Goal: Task Accomplishment & Management: Manage account settings

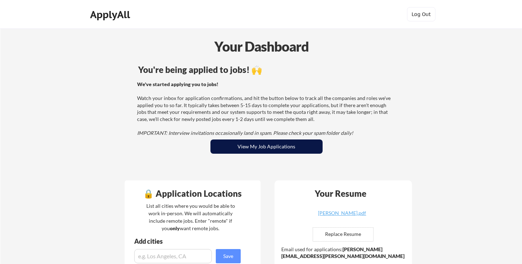
click at [275, 150] on button "View My Job Applications" at bounding box center [266, 147] width 112 height 14
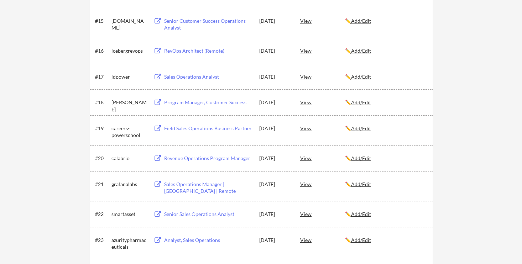
scroll to position [529, 0]
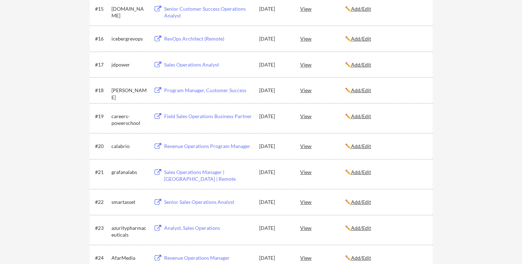
click at [120, 111] on div "careers-powerschool" at bounding box center [129, 118] width 36 height 17
click at [120, 117] on div "careers-powerschool" at bounding box center [129, 120] width 36 height 14
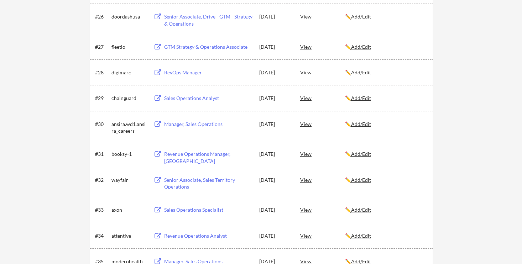
scroll to position [837, 0]
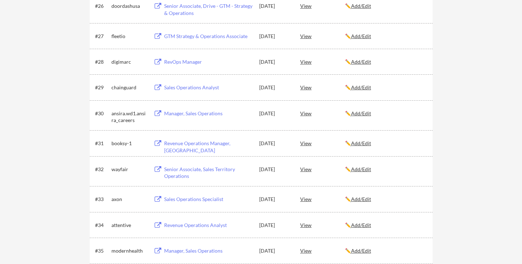
click at [119, 145] on div "booksy-1" at bounding box center [129, 143] width 36 height 7
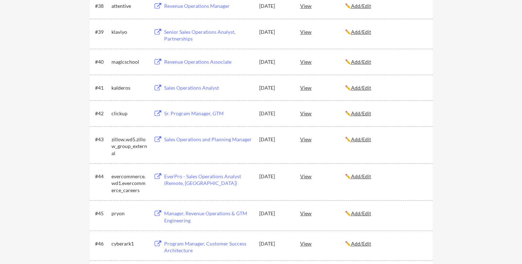
scroll to position [1181, 0]
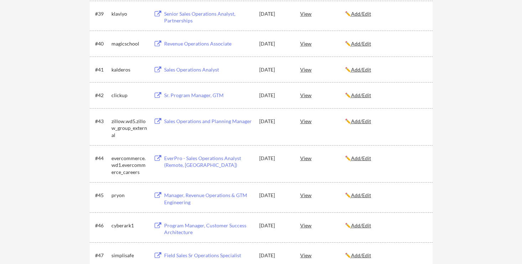
click at [118, 167] on div "evercommerce.wd1.evercommerce_careers" at bounding box center [129, 165] width 36 height 21
click at [115, 228] on div "cyberark1" at bounding box center [129, 225] width 36 height 7
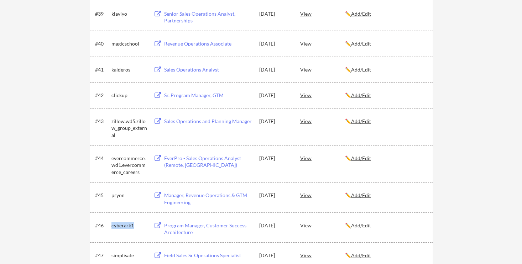
click at [115, 228] on div "cyberark1" at bounding box center [129, 225] width 36 height 7
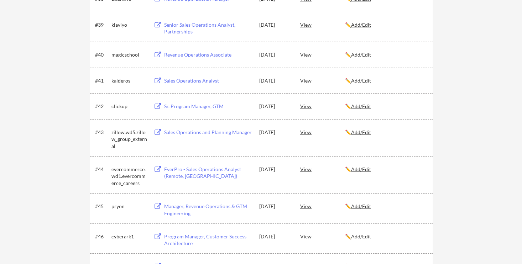
scroll to position [2008, 0]
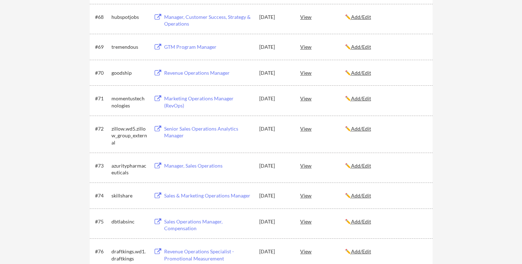
click at [279, 168] on div "[DATE]" at bounding box center [274, 165] width 31 height 7
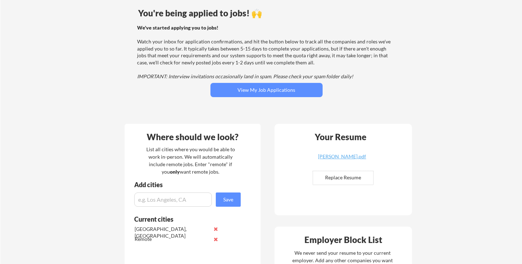
scroll to position [87, 0]
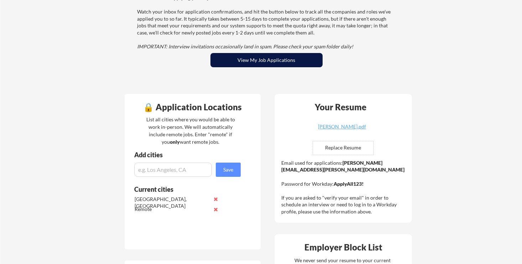
click at [261, 57] on button "View My Job Applications" at bounding box center [266, 60] width 112 height 14
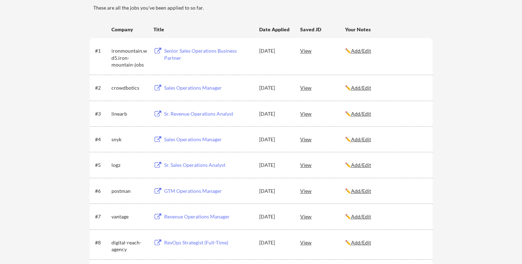
scroll to position [102, 0]
